Goal: Information Seeking & Learning: Learn about a topic

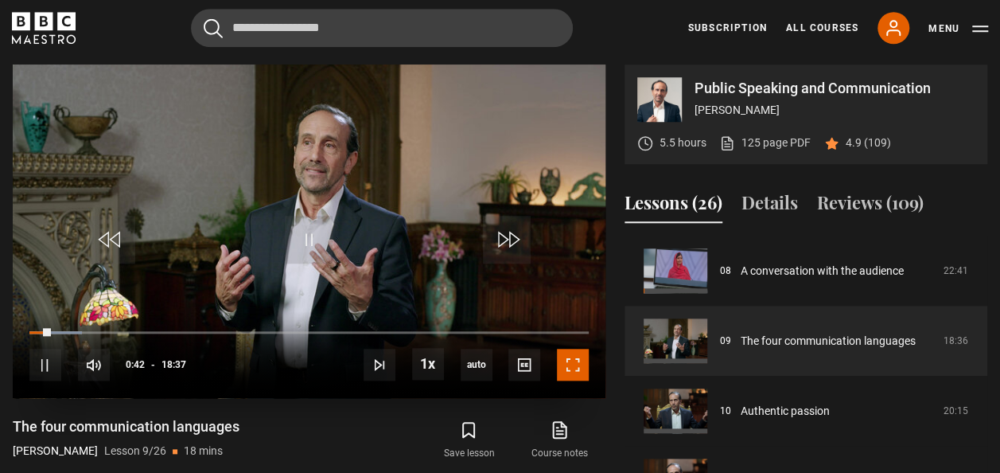
drag, startPoint x: 575, startPoint y: 371, endPoint x: 578, endPoint y: 430, distance: 59.0
click at [575, 371] on span "Video Player" at bounding box center [573, 365] width 32 height 32
click at [578, 362] on span "Video Player" at bounding box center [573, 365] width 32 height 32
drag, startPoint x: 571, startPoint y: 361, endPoint x: 575, endPoint y: 420, distance: 59.0
click at [571, 361] on span "Video Player" at bounding box center [573, 365] width 32 height 32
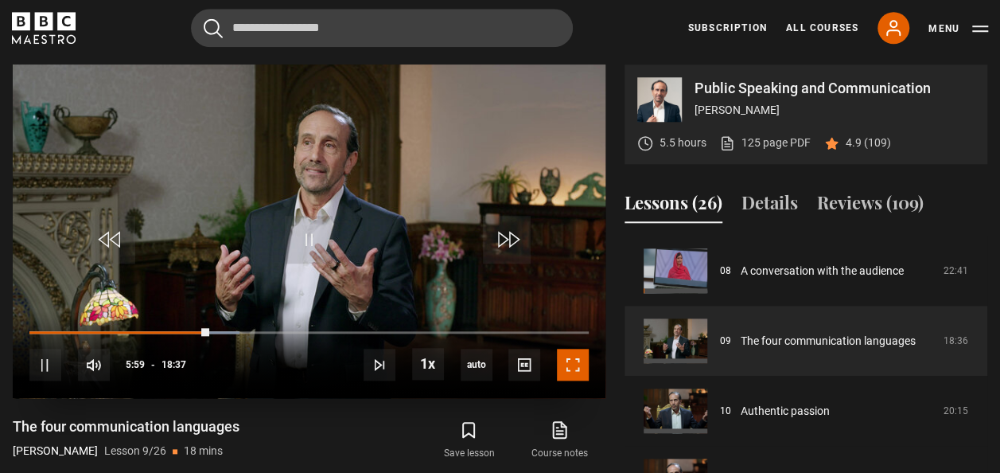
click at [568, 368] on span "Video Player" at bounding box center [573, 365] width 32 height 32
click at [579, 358] on span "Video Player" at bounding box center [573, 365] width 32 height 32
drag, startPoint x: 578, startPoint y: 365, endPoint x: 581, endPoint y: 425, distance: 59.8
click at [578, 366] on span "Video Player" at bounding box center [573, 365] width 32 height 32
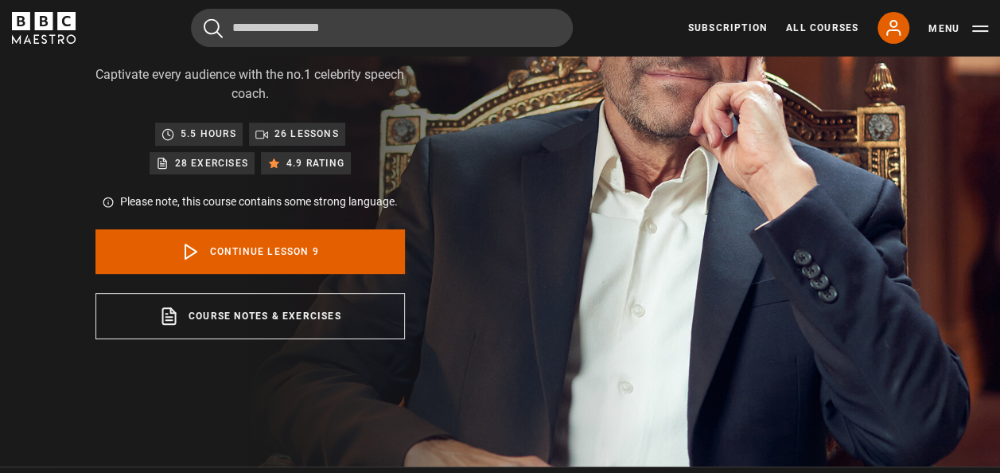
scroll to position [239, 0]
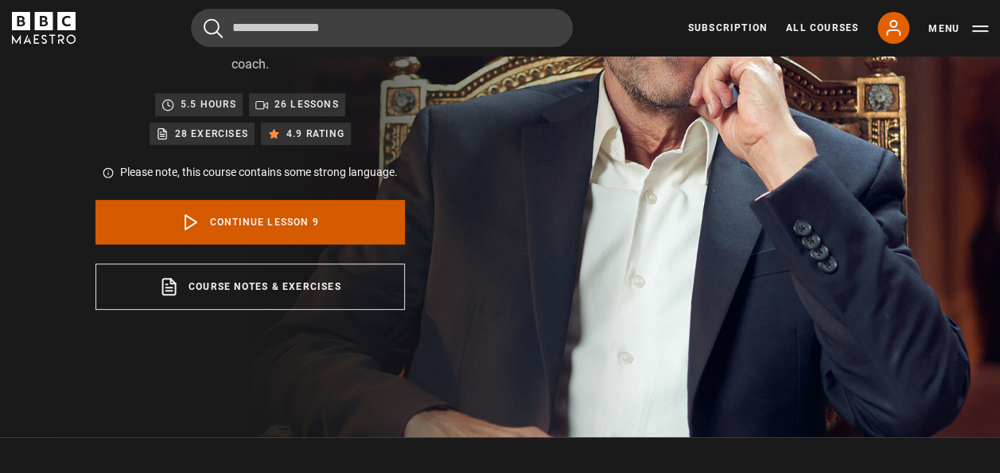
click at [255, 220] on link "Continue lesson 9" at bounding box center [251, 222] width 310 height 45
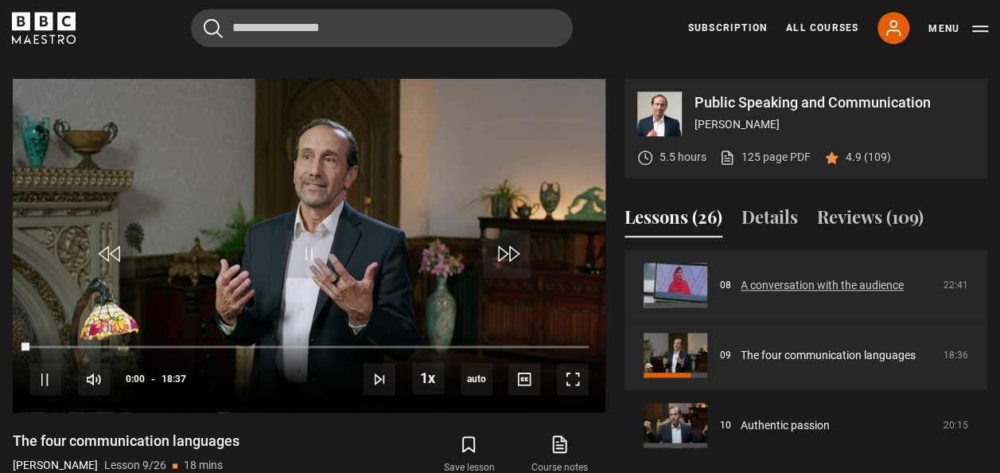
scroll to position [675, 0]
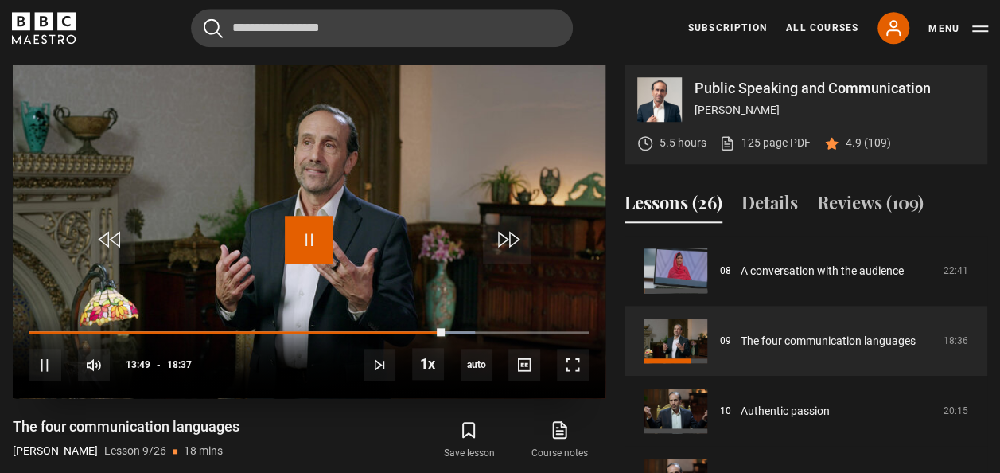
click at [309, 247] on span "Video Player" at bounding box center [309, 240] width 48 height 48
click at [304, 231] on span "Video Player" at bounding box center [309, 240] width 48 height 48
click at [570, 365] on span "Video Player" at bounding box center [573, 365] width 32 height 32
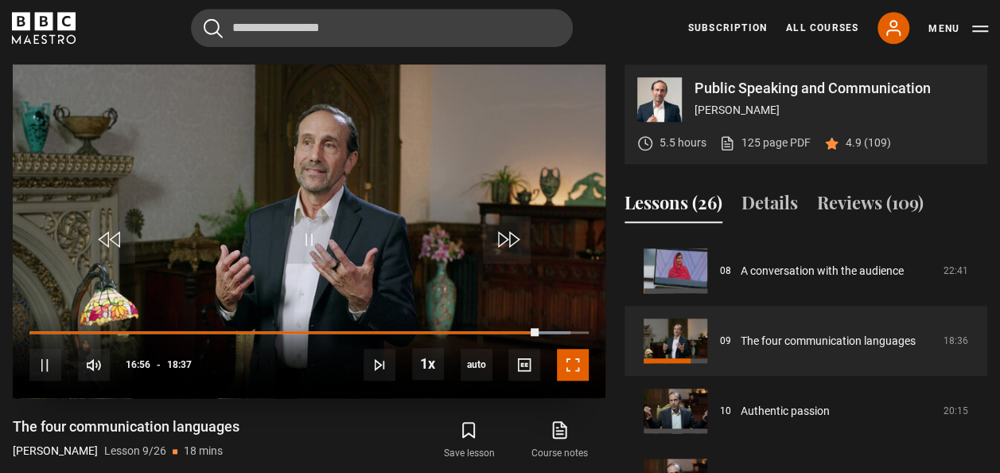
drag, startPoint x: 574, startPoint y: 369, endPoint x: 577, endPoint y: 428, distance: 59.0
click at [574, 369] on span "Video Player" at bounding box center [573, 365] width 32 height 32
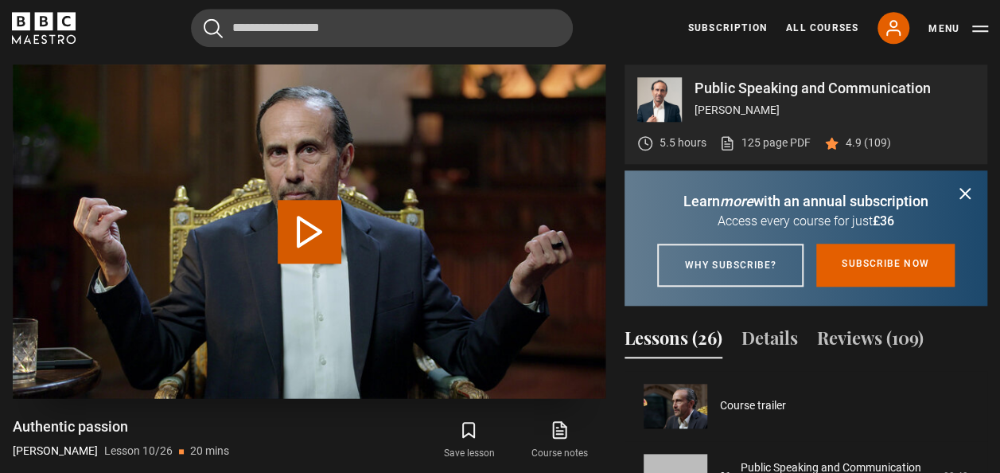
click at [303, 240] on video-js "Video Player is loading. Play Lesson Authentic passion 10s Skip Back 10 seconds…" at bounding box center [309, 230] width 593 height 333
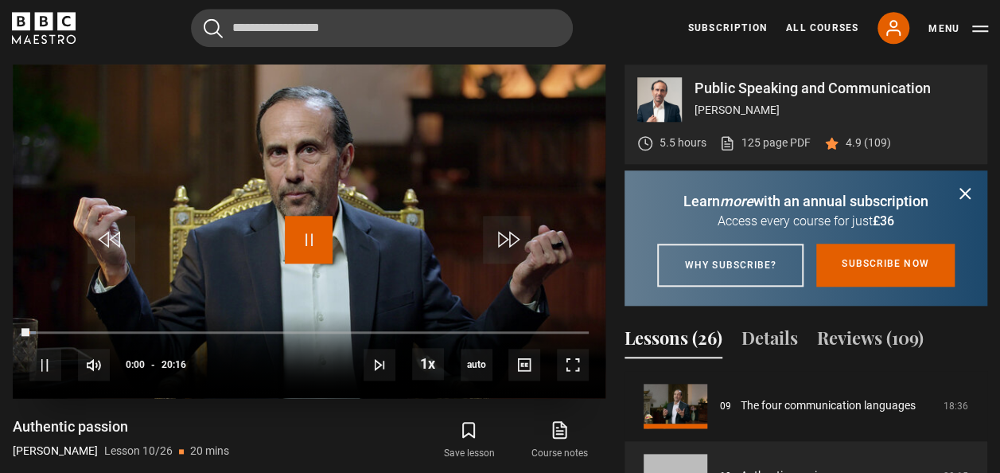
click at [302, 247] on span "Video Player" at bounding box center [309, 240] width 48 height 48
click at [963, 192] on icon "submit" at bounding box center [965, 193] width 19 height 19
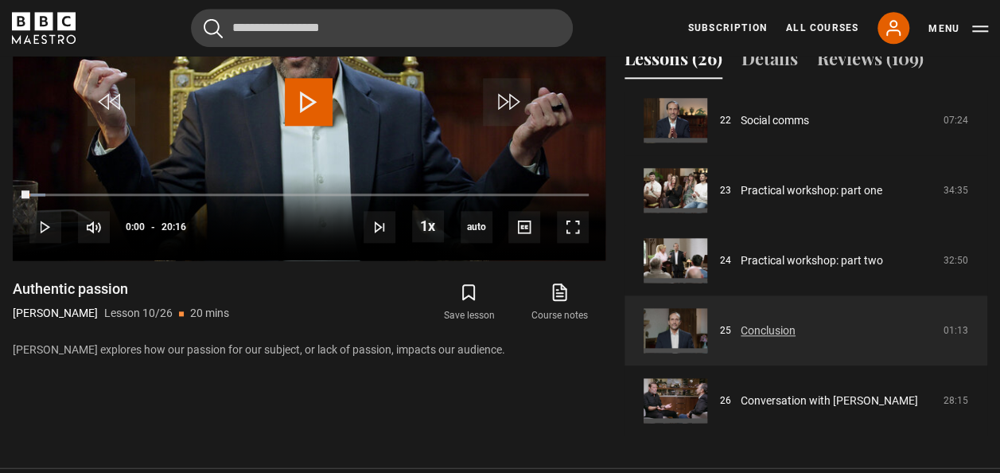
scroll to position [834, 0]
